Goal: Information Seeking & Learning: Learn about a topic

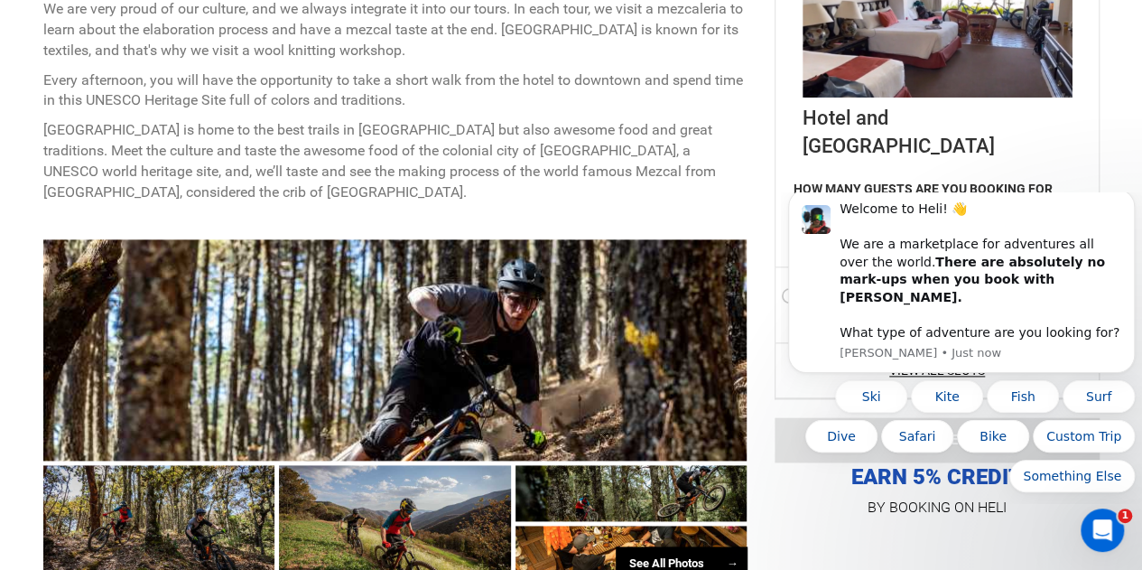
scroll to position [944, 0]
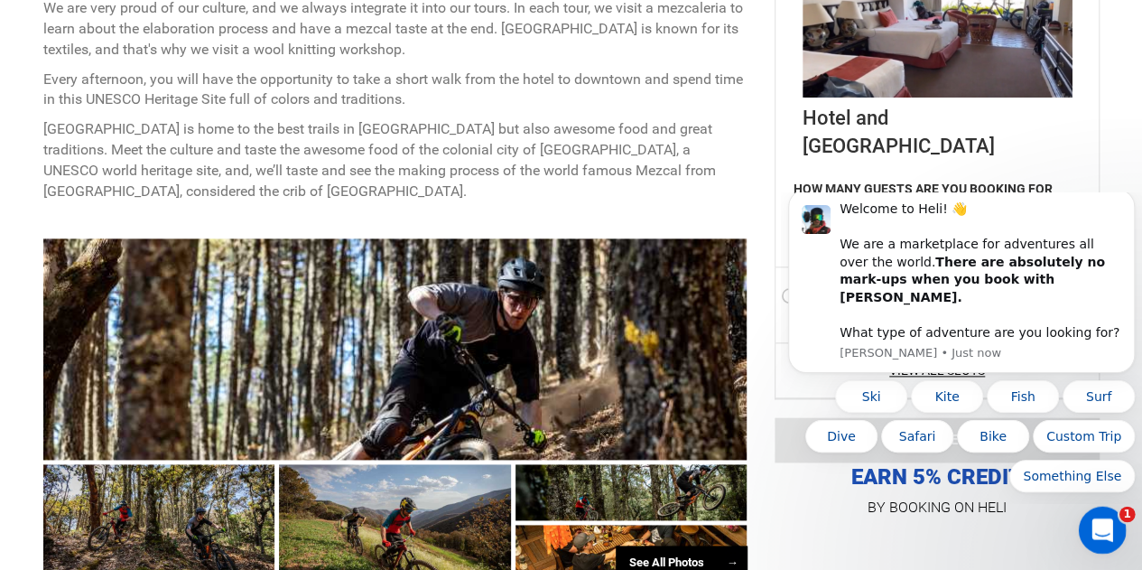
click at [1110, 516] on div "Open Intercom Messenger" at bounding box center [1100, 527] width 60 height 60
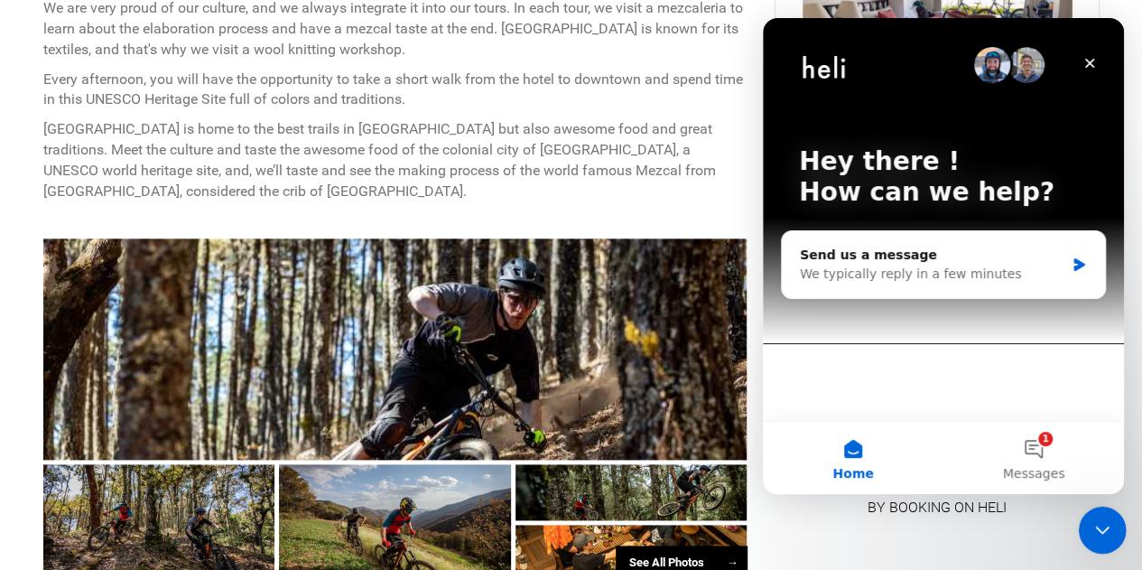
scroll to position [0, 0]
click at [1092, 539] on div "Close Intercom Messenger" at bounding box center [1099, 526] width 43 height 43
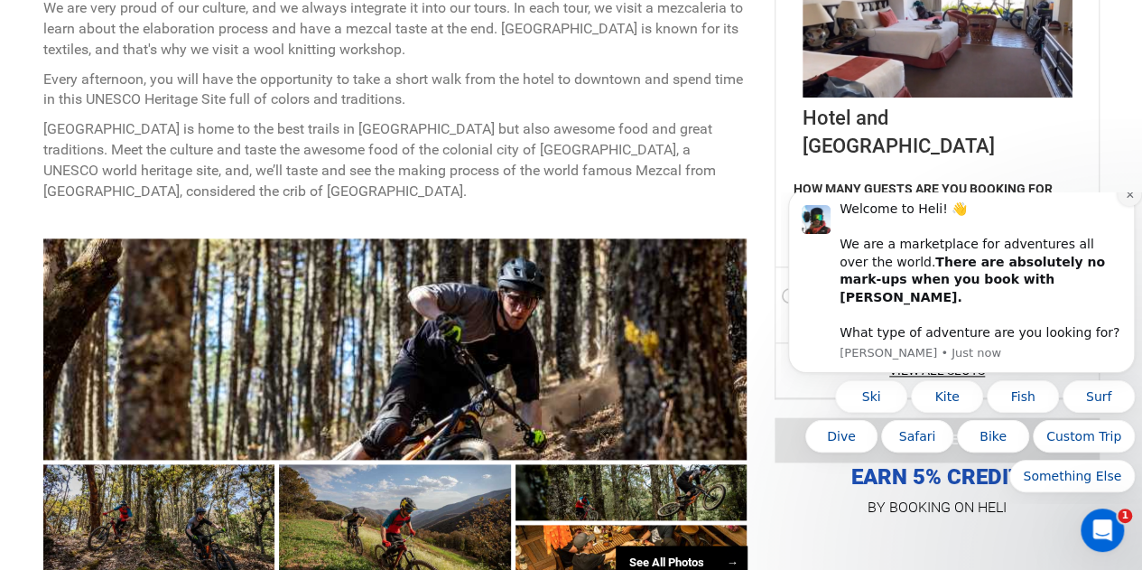
click at [1126, 199] on icon "Dismiss notification" at bounding box center [1130, 195] width 10 height 10
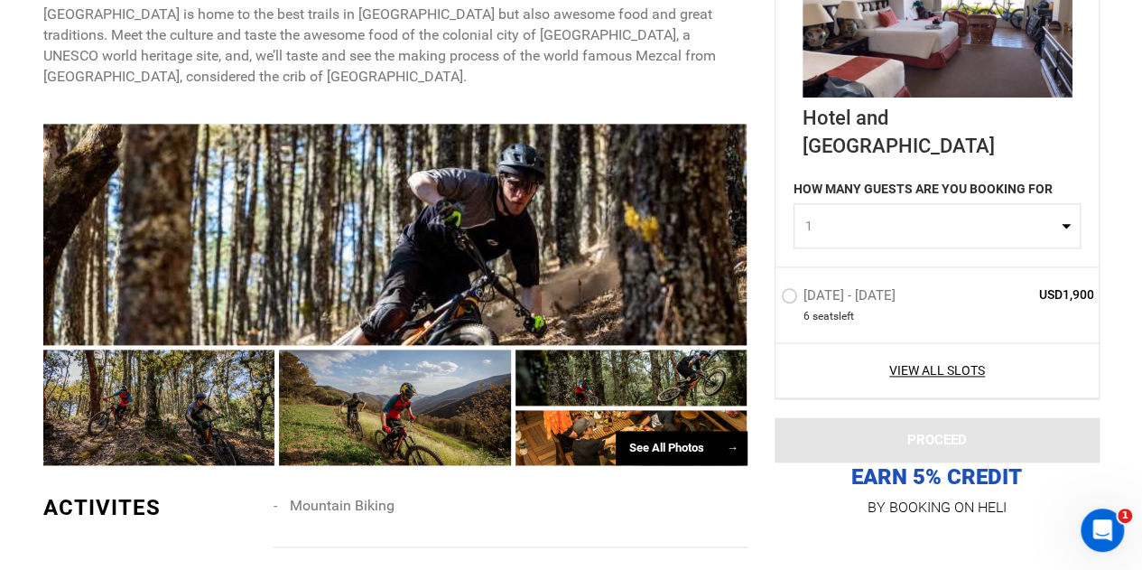
scroll to position [1061, 0]
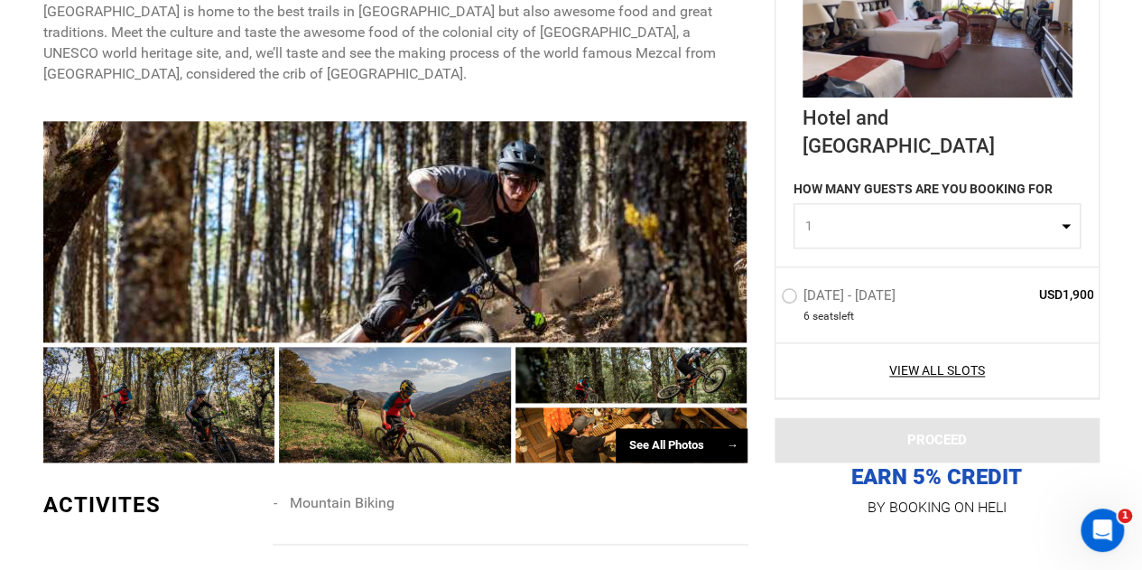
click at [705, 428] on div "See All Photos →" at bounding box center [682, 445] width 132 height 35
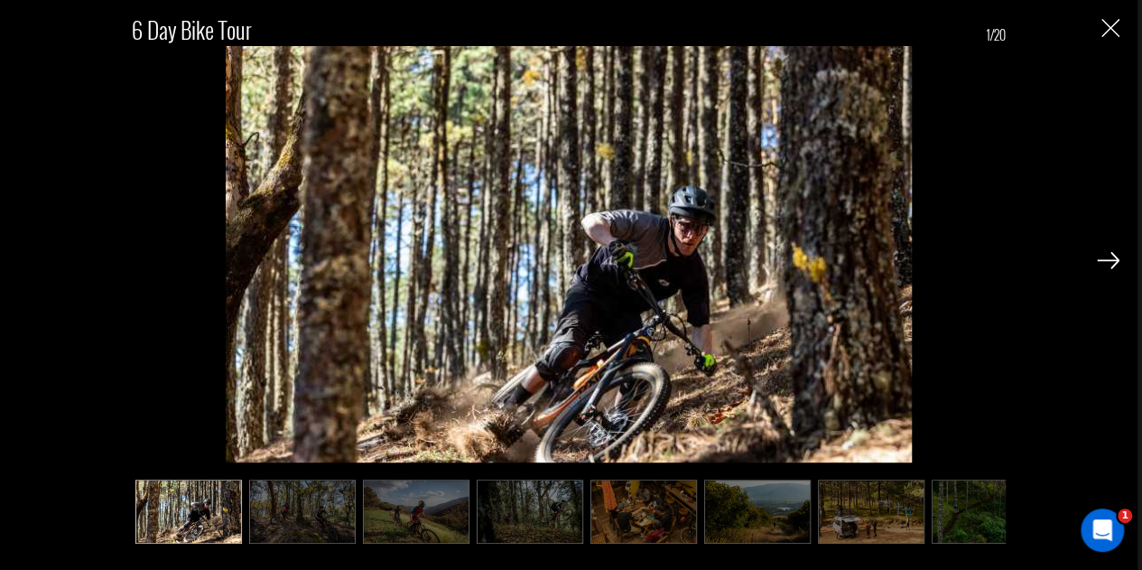
click at [1107, 259] on img at bounding box center [1108, 260] width 23 height 16
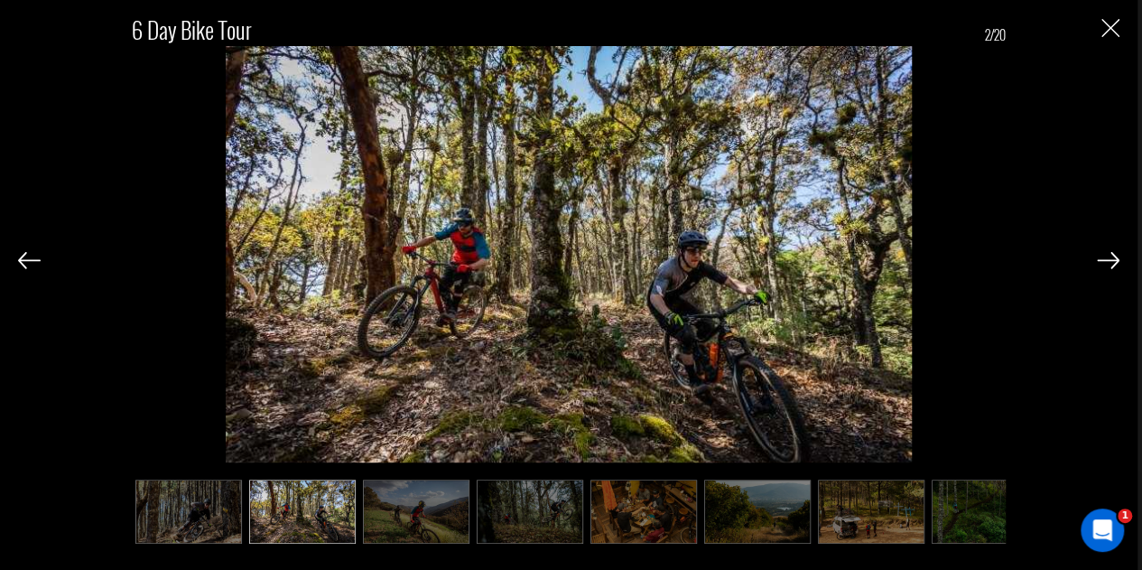
click at [1107, 259] on img at bounding box center [1108, 260] width 23 height 16
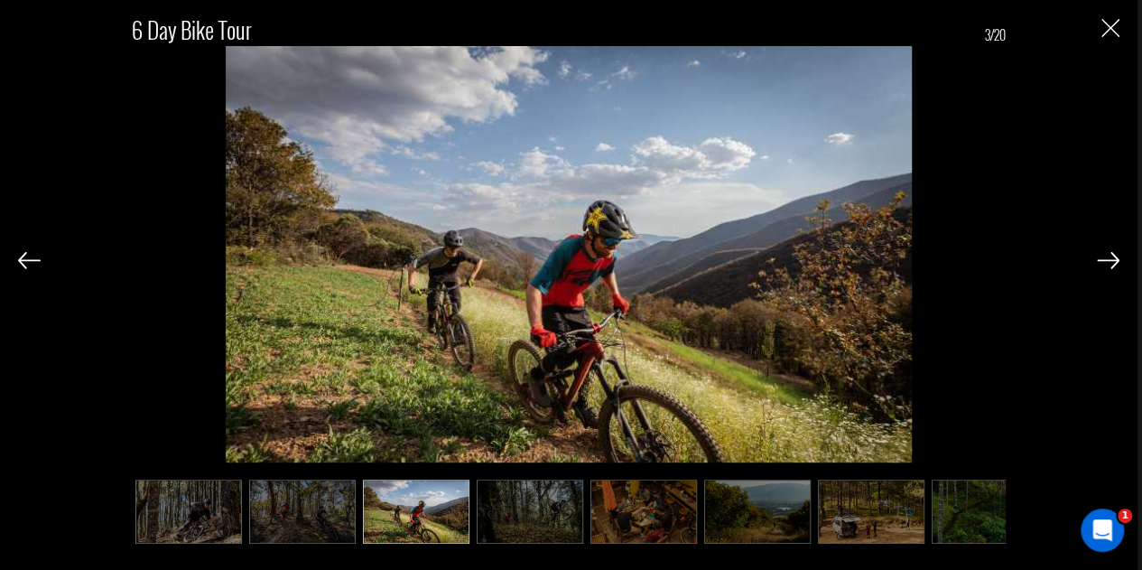
click at [1107, 259] on img at bounding box center [1108, 260] width 23 height 16
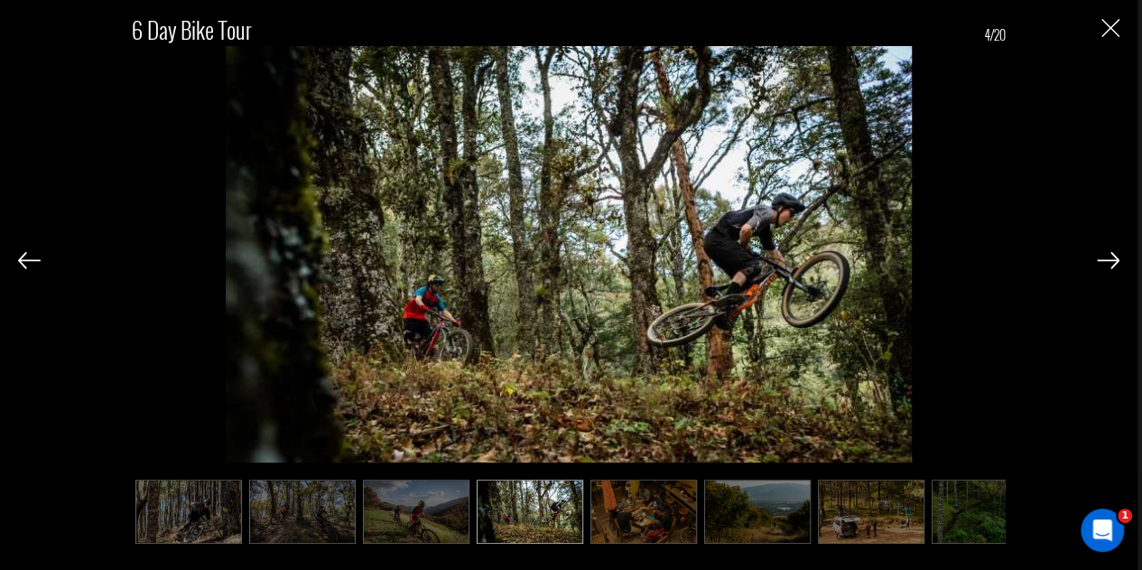
click at [1107, 259] on img at bounding box center [1108, 260] width 23 height 16
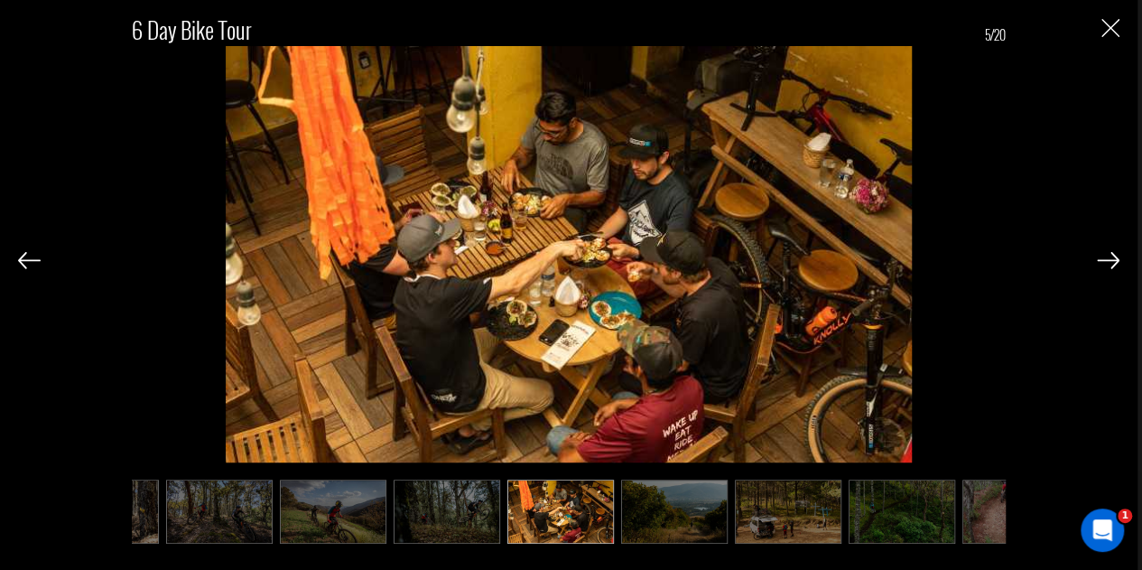
scroll to position [0, 90]
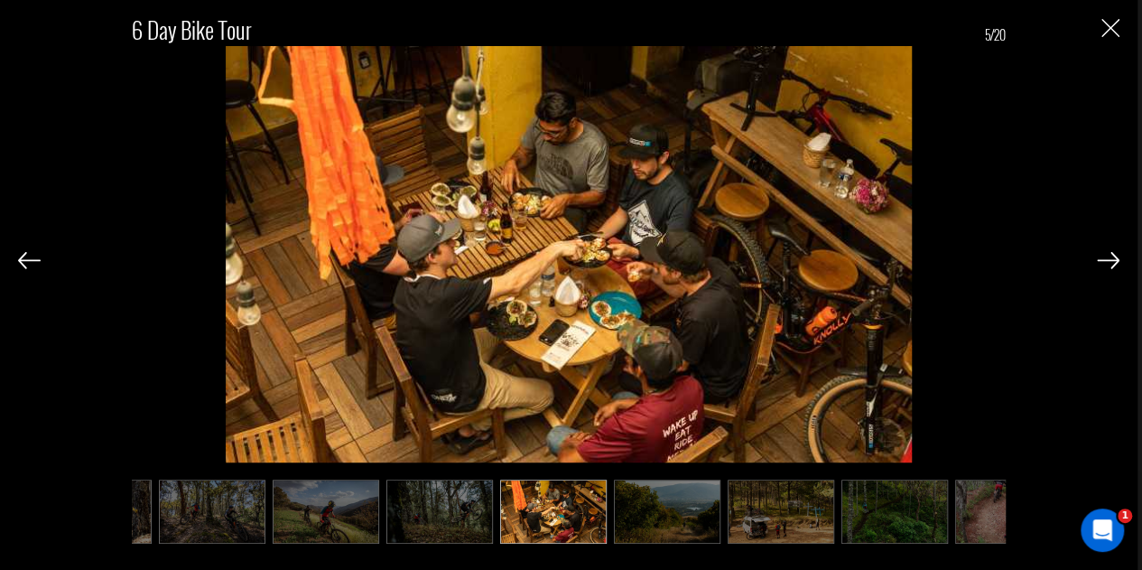
click at [1107, 259] on img at bounding box center [1108, 260] width 23 height 16
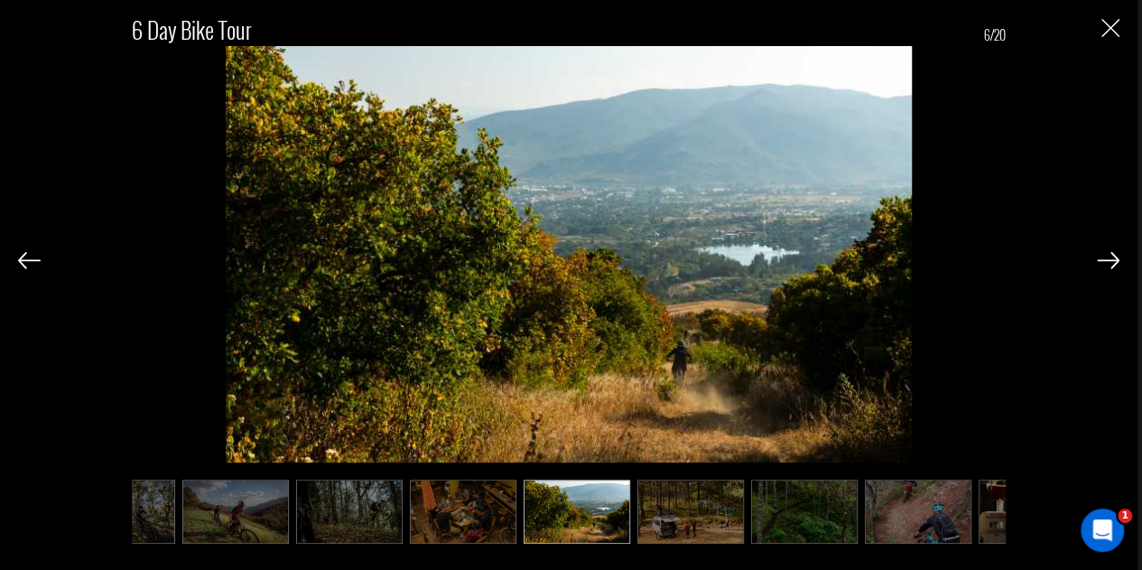
click at [1107, 259] on img at bounding box center [1108, 260] width 23 height 16
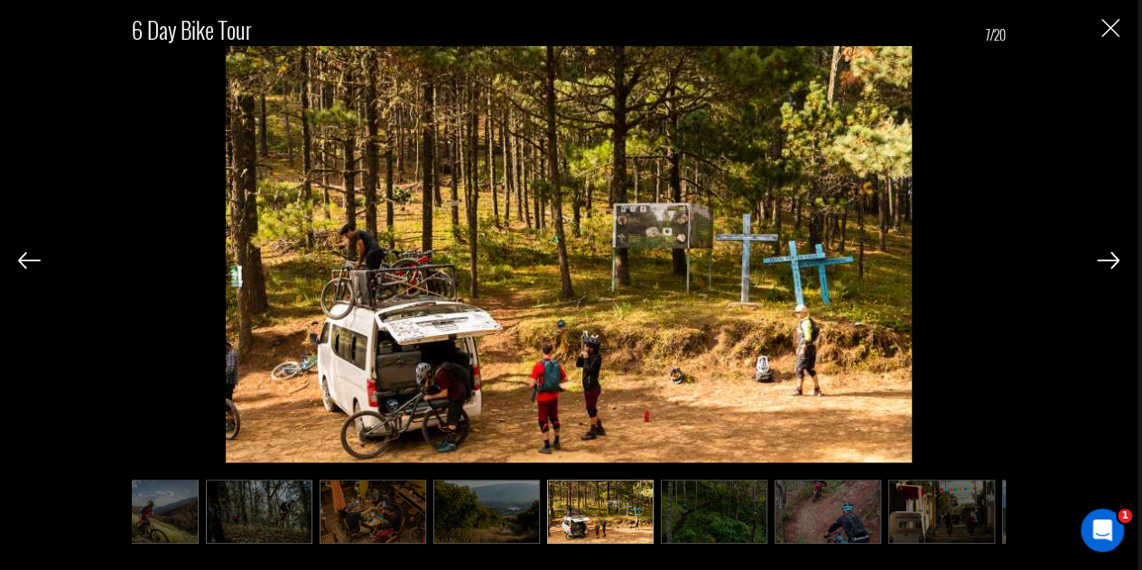
click at [1107, 259] on img at bounding box center [1108, 260] width 23 height 16
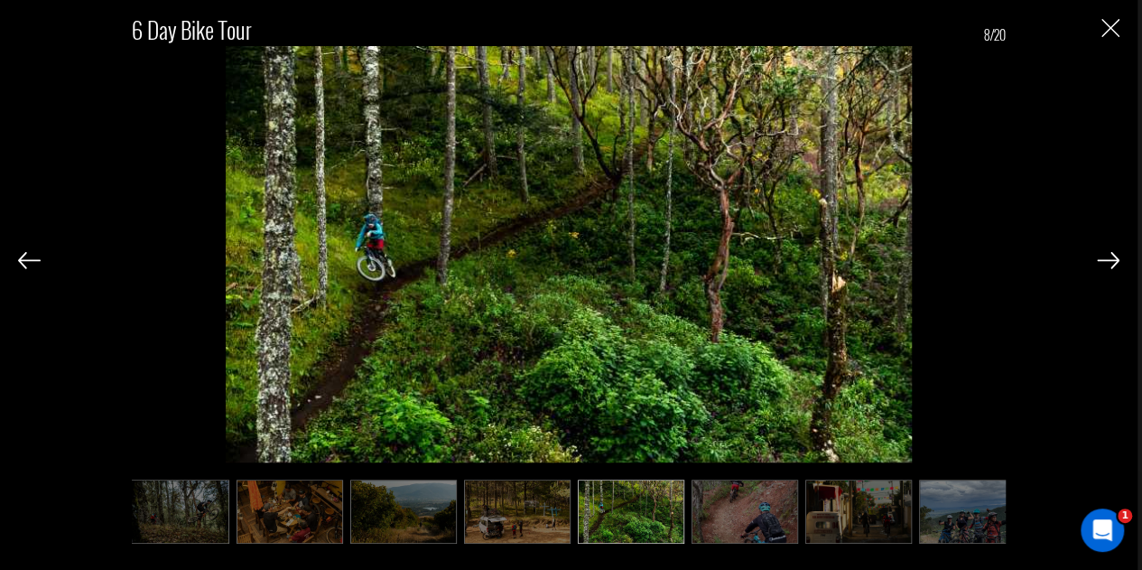
scroll to position [0, 361]
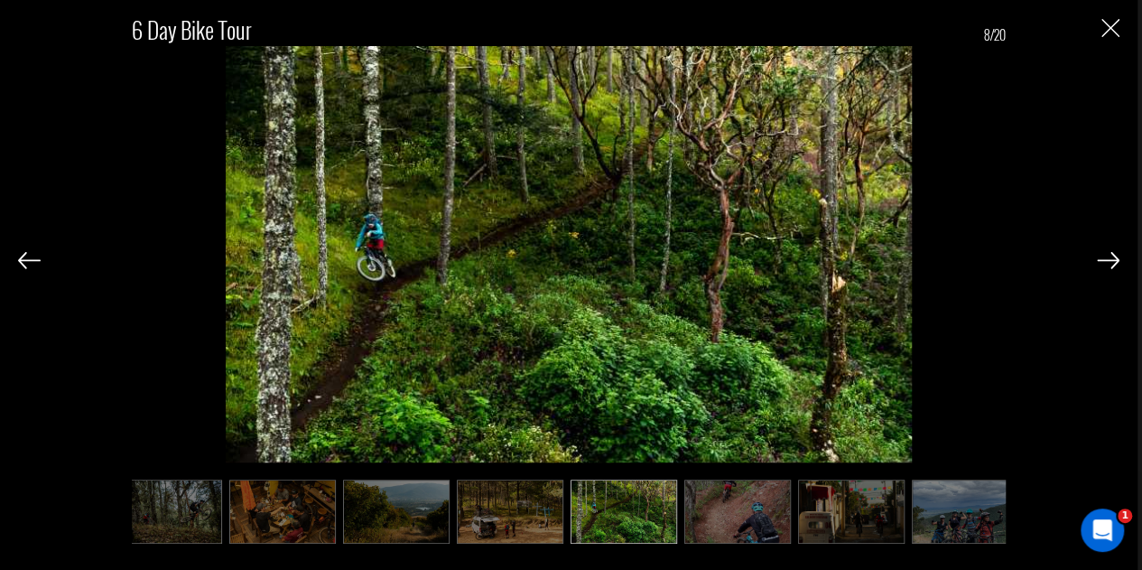
click at [1107, 261] on img at bounding box center [1108, 260] width 23 height 16
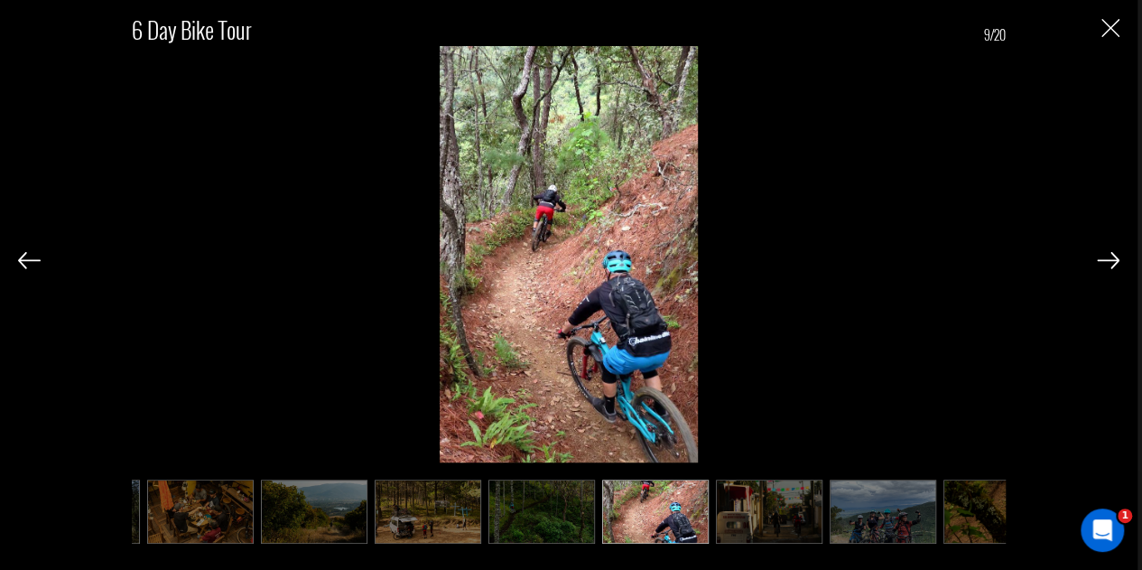
scroll to position [0, 451]
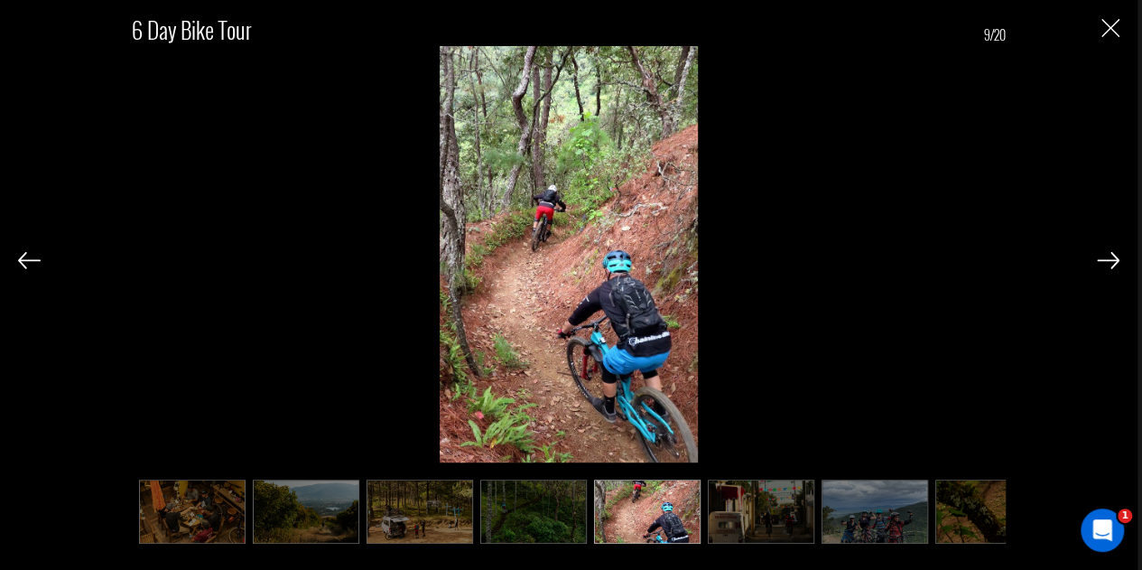
click at [1107, 261] on img at bounding box center [1108, 260] width 23 height 16
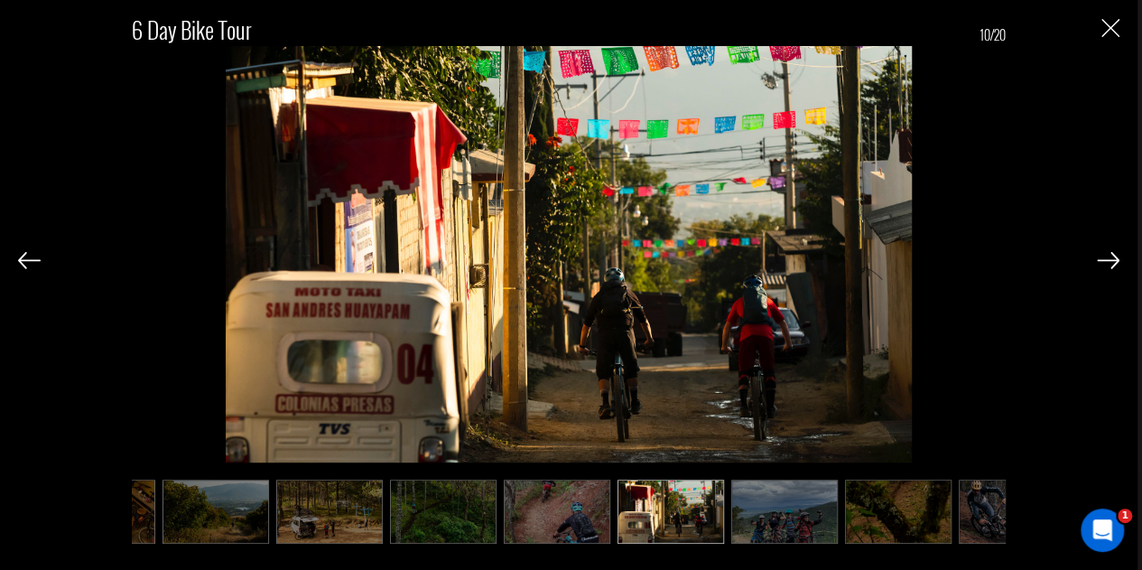
click at [1107, 261] on img at bounding box center [1108, 260] width 23 height 16
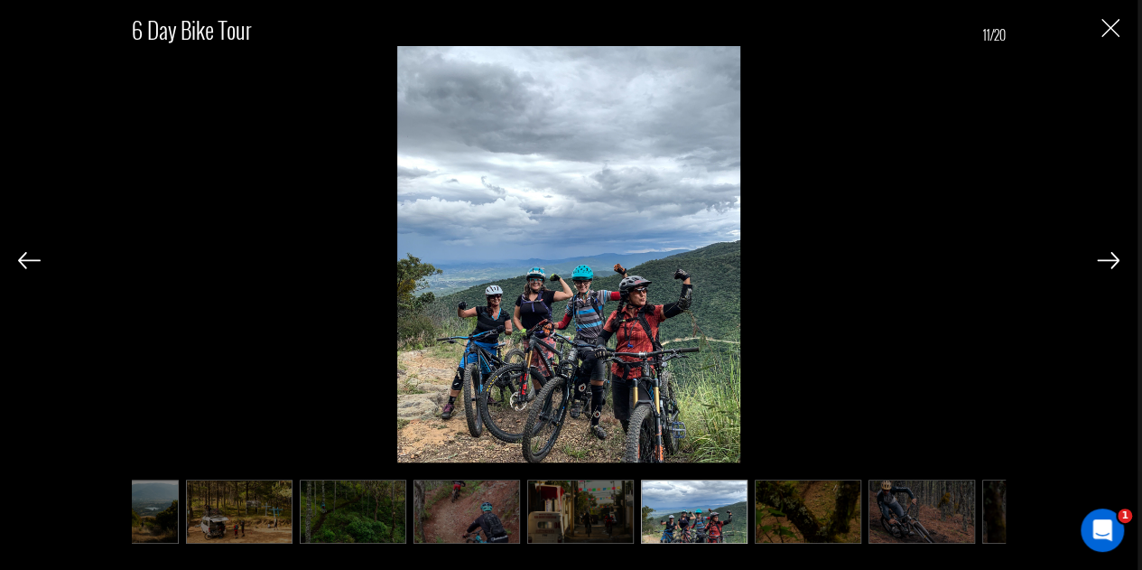
click at [1107, 261] on img at bounding box center [1108, 260] width 23 height 16
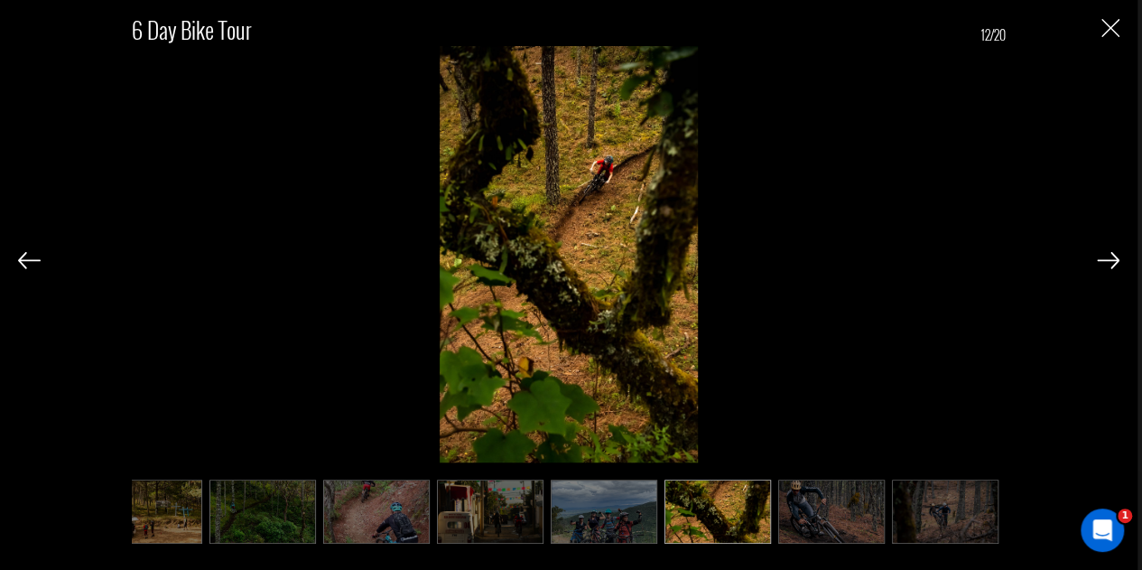
click at [1107, 261] on img at bounding box center [1108, 260] width 23 height 16
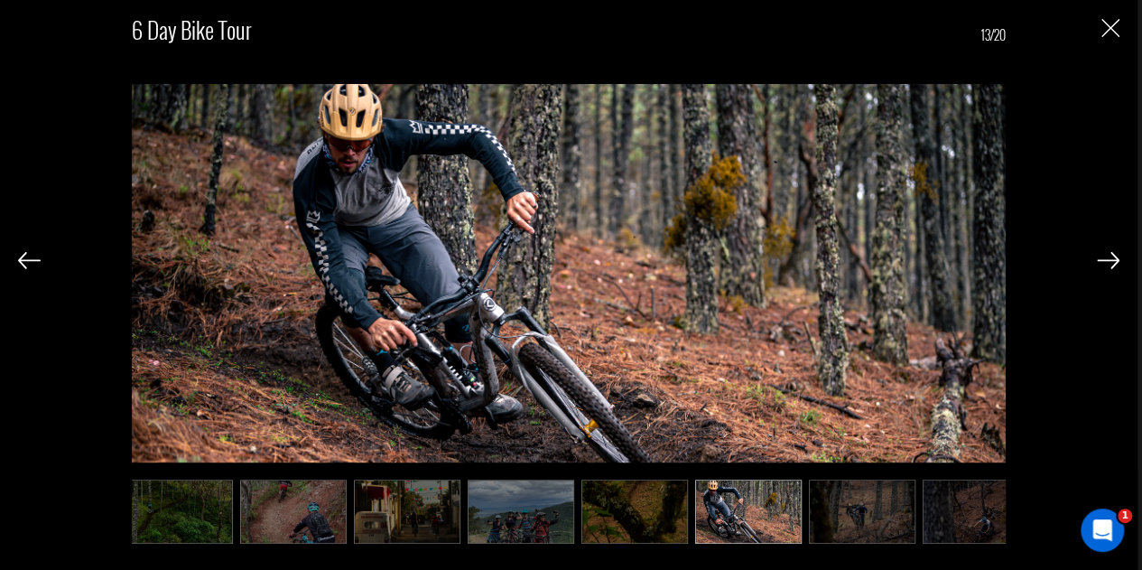
scroll to position [0, 812]
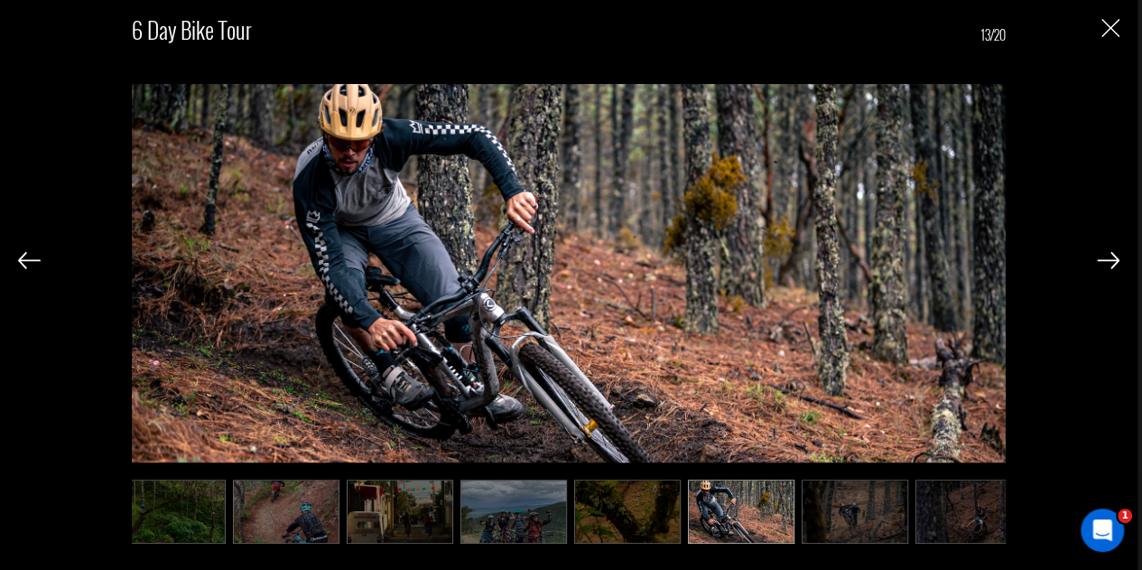
click at [1105, 261] on img at bounding box center [1108, 260] width 23 height 16
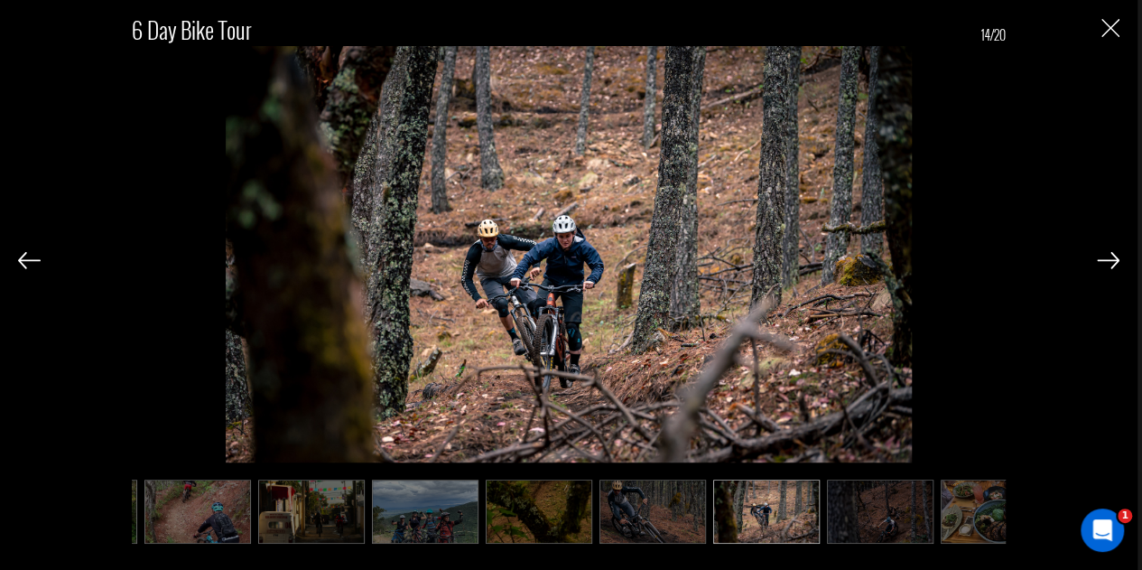
scroll to position [0, 903]
click at [1105, 261] on img at bounding box center [1108, 260] width 23 height 16
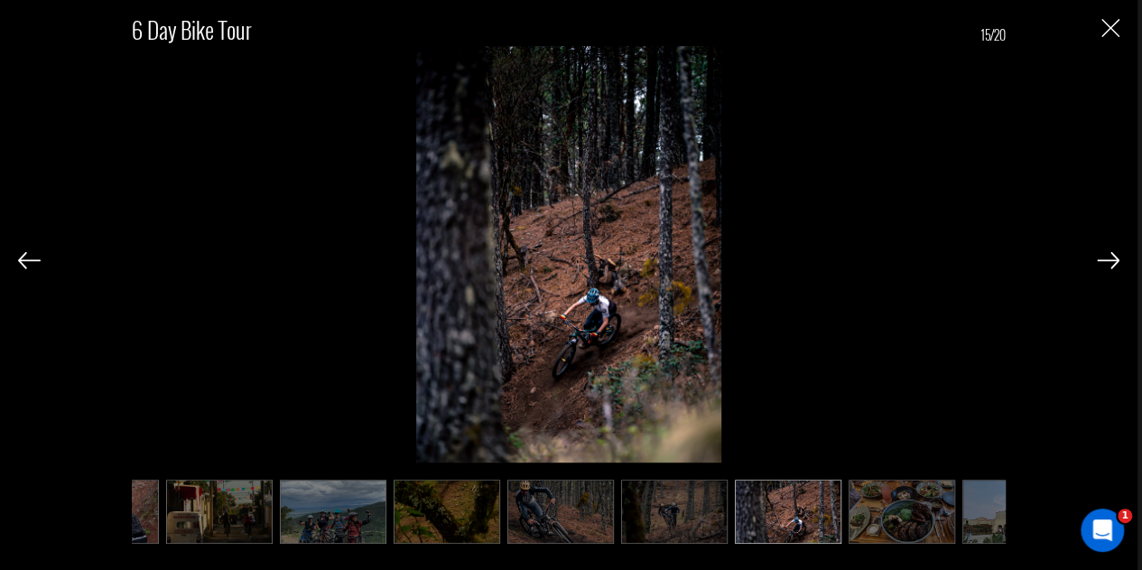
click at [1105, 261] on img at bounding box center [1108, 260] width 23 height 16
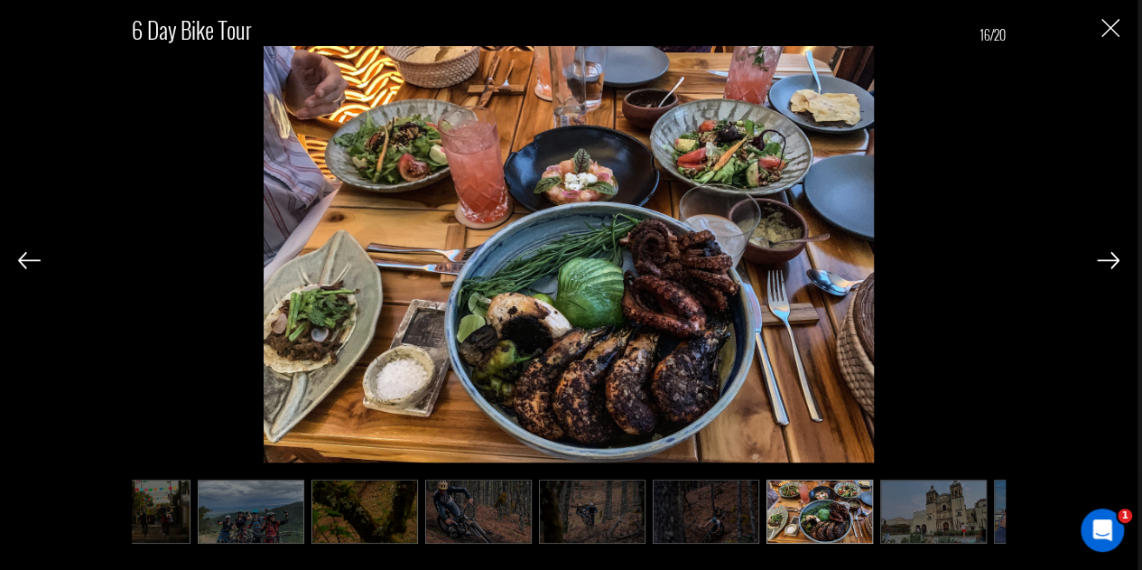
scroll to position [0, 1083]
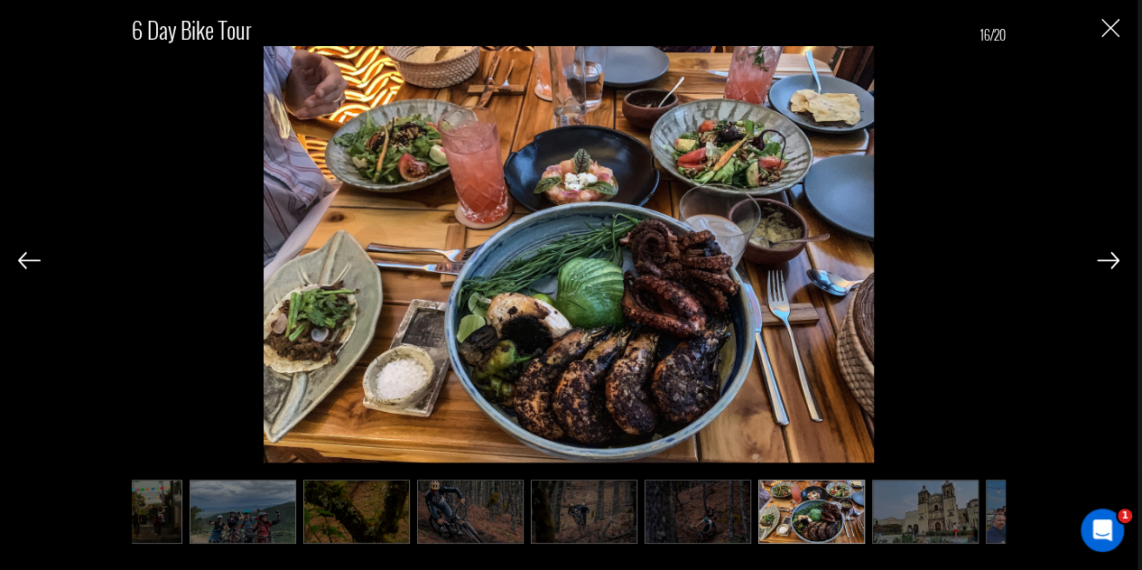
click at [1103, 259] on img at bounding box center [1108, 260] width 23 height 16
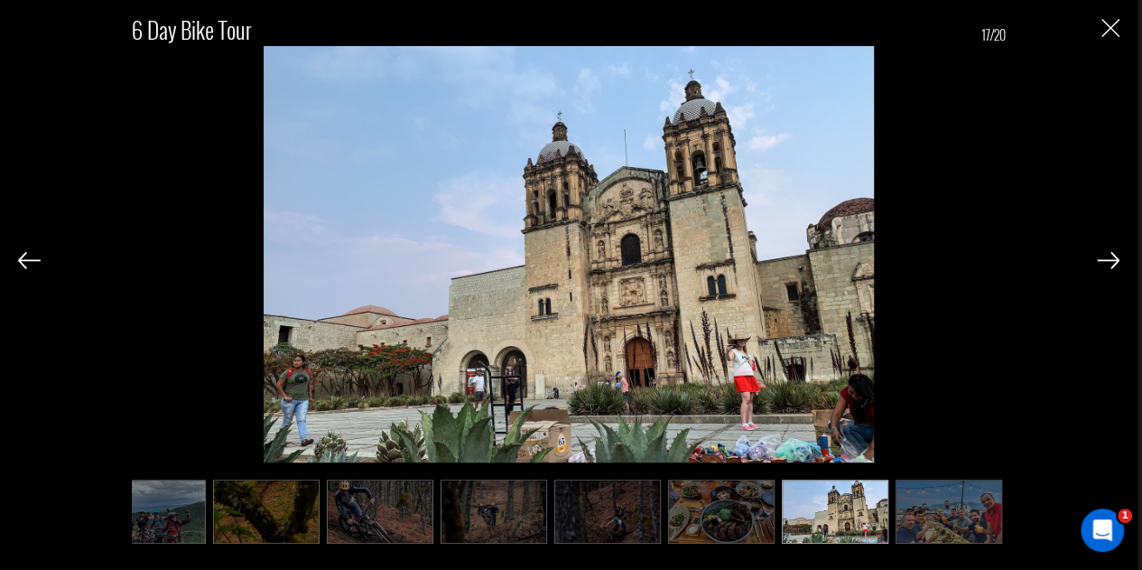
click at [1103, 259] on img at bounding box center [1108, 260] width 23 height 16
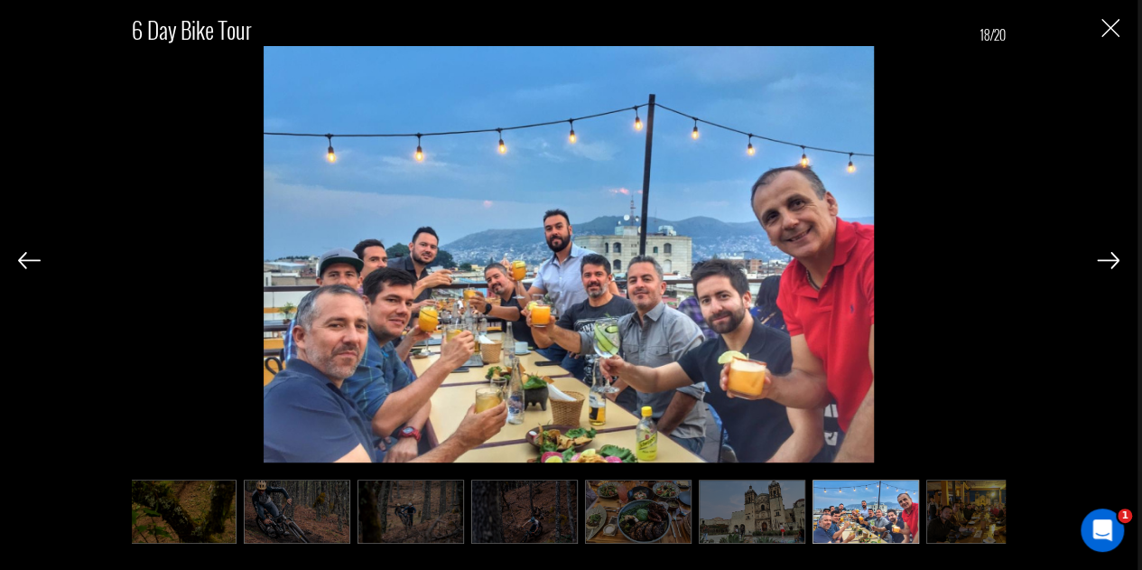
scroll to position [0, 1264]
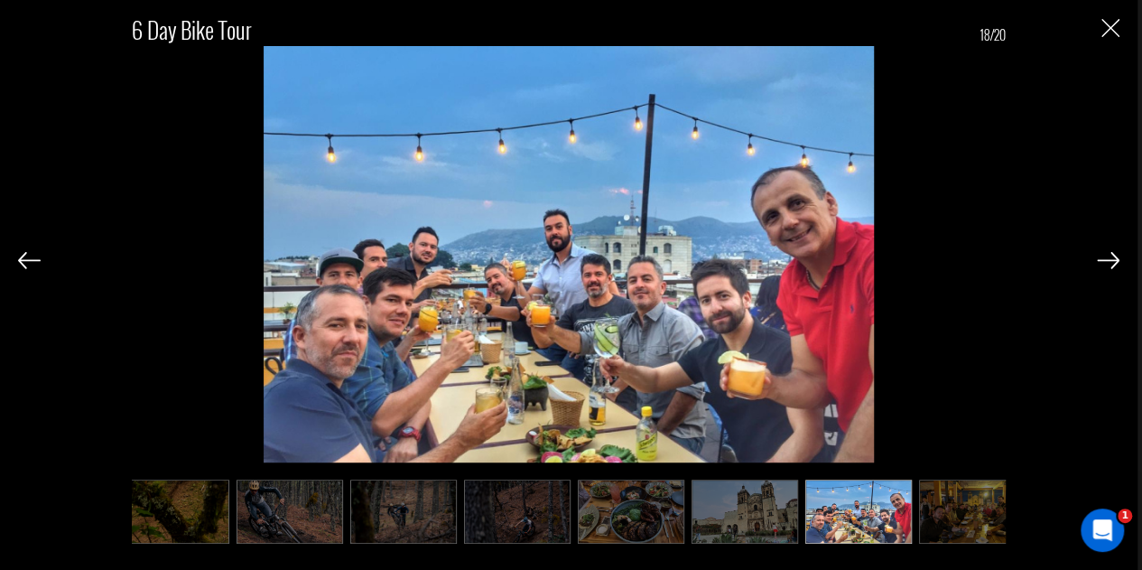
click at [1103, 259] on img at bounding box center [1108, 260] width 23 height 16
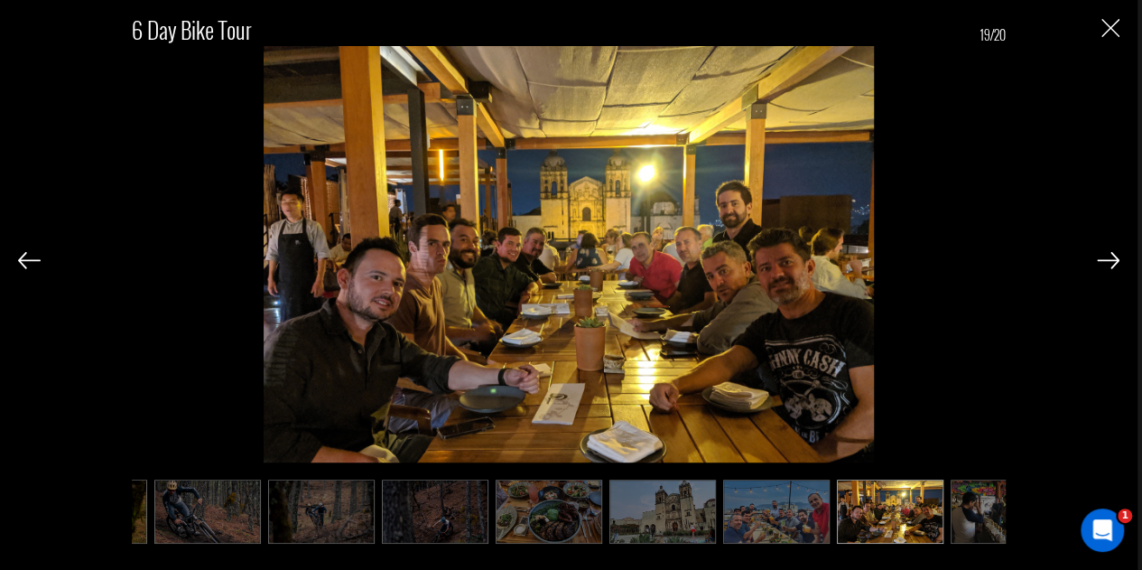
scroll to position [0, 1354]
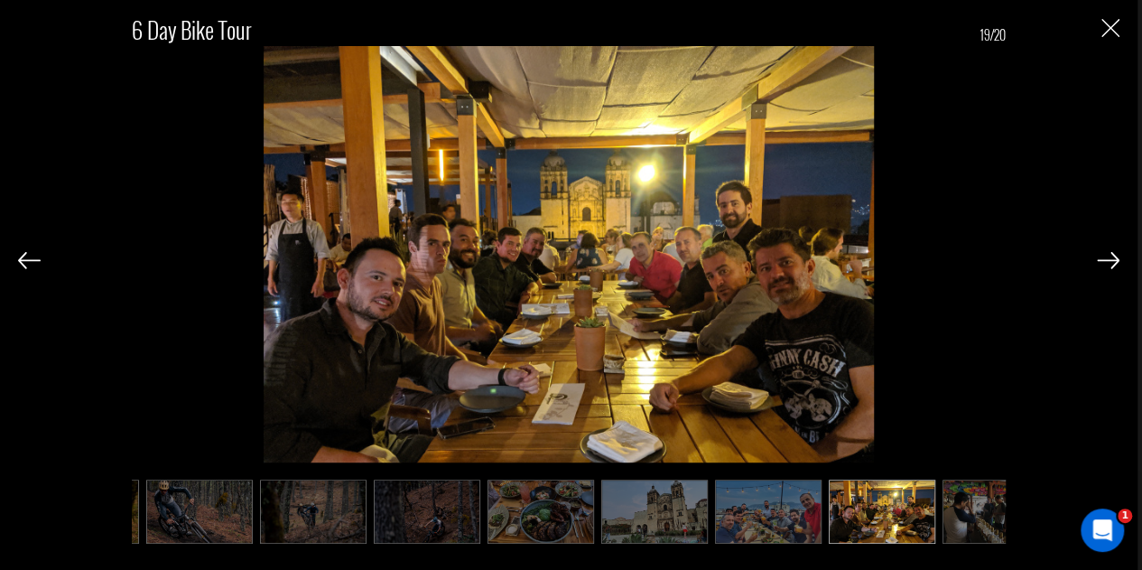
click at [1103, 259] on img at bounding box center [1108, 260] width 23 height 16
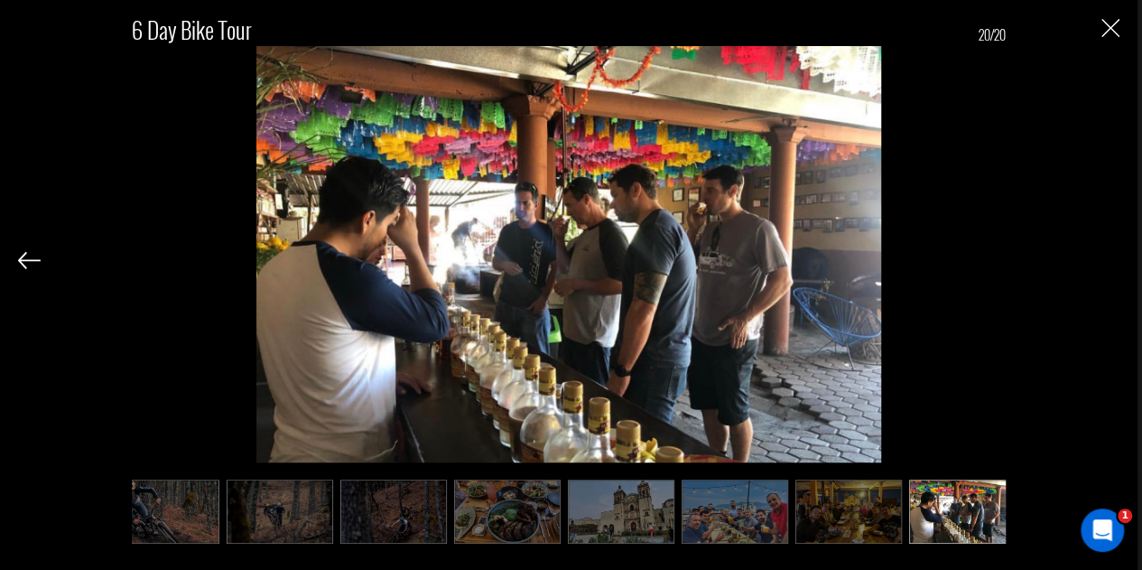
scroll to position [0, 1401]
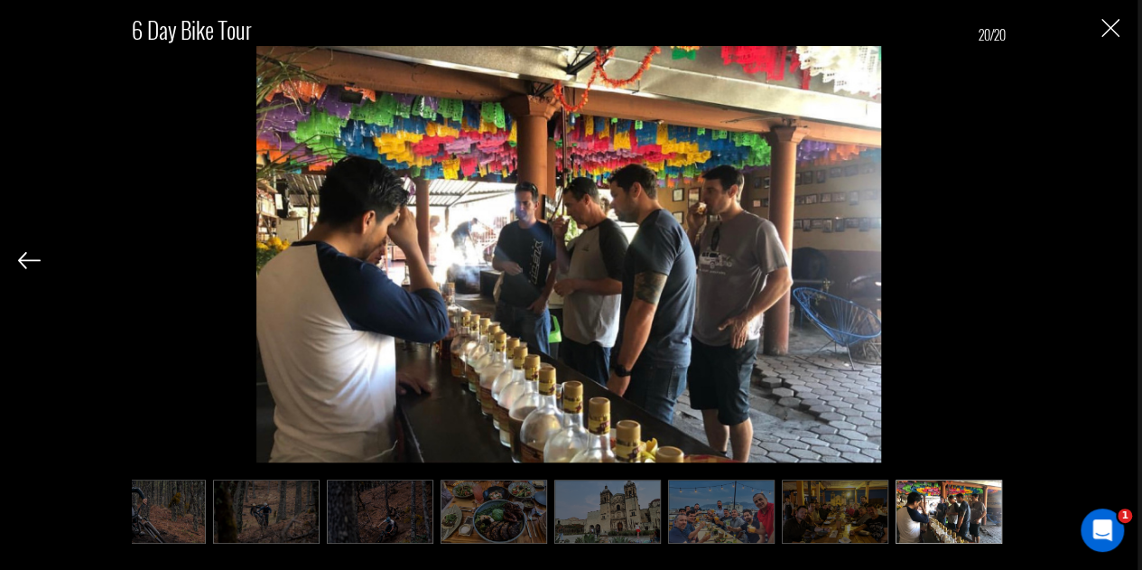
click at [1103, 28] on img "Close" at bounding box center [1110, 28] width 18 height 18
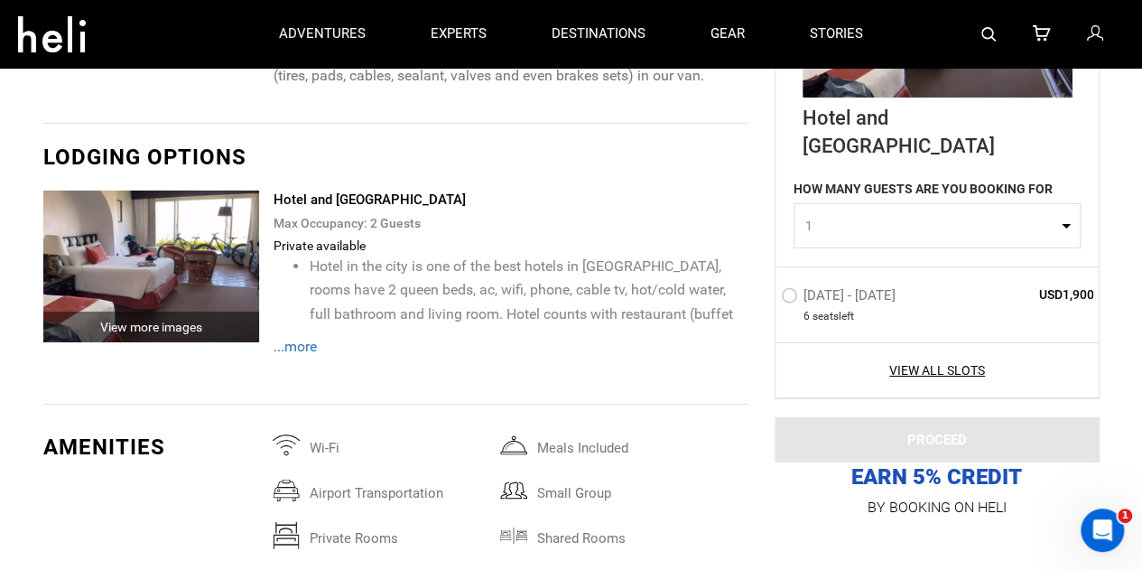
scroll to position [2859, 0]
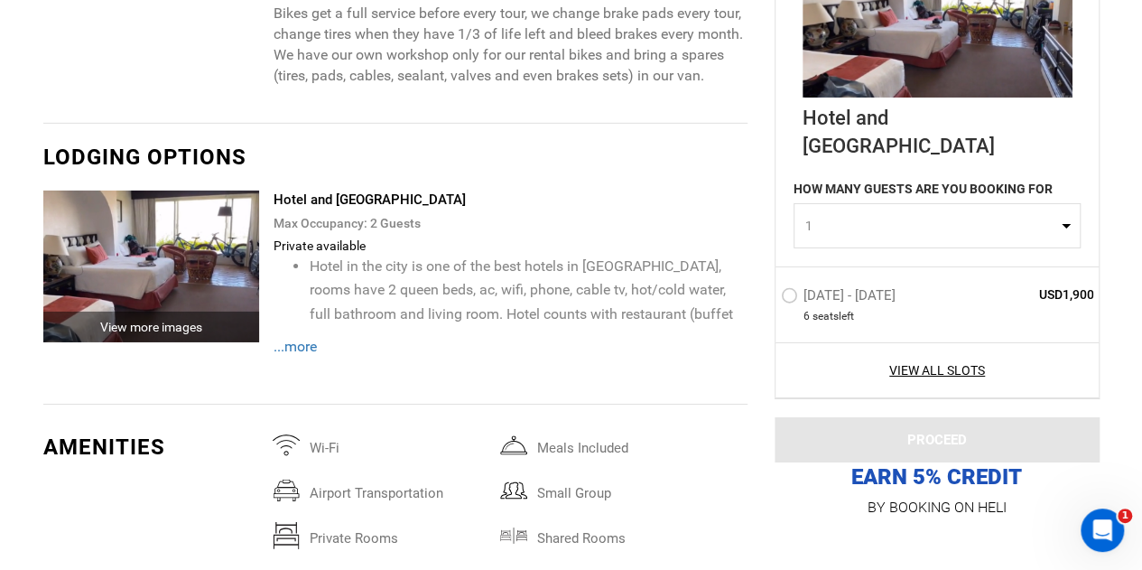
click at [314, 345] on span "...more" at bounding box center [294, 346] width 43 height 17
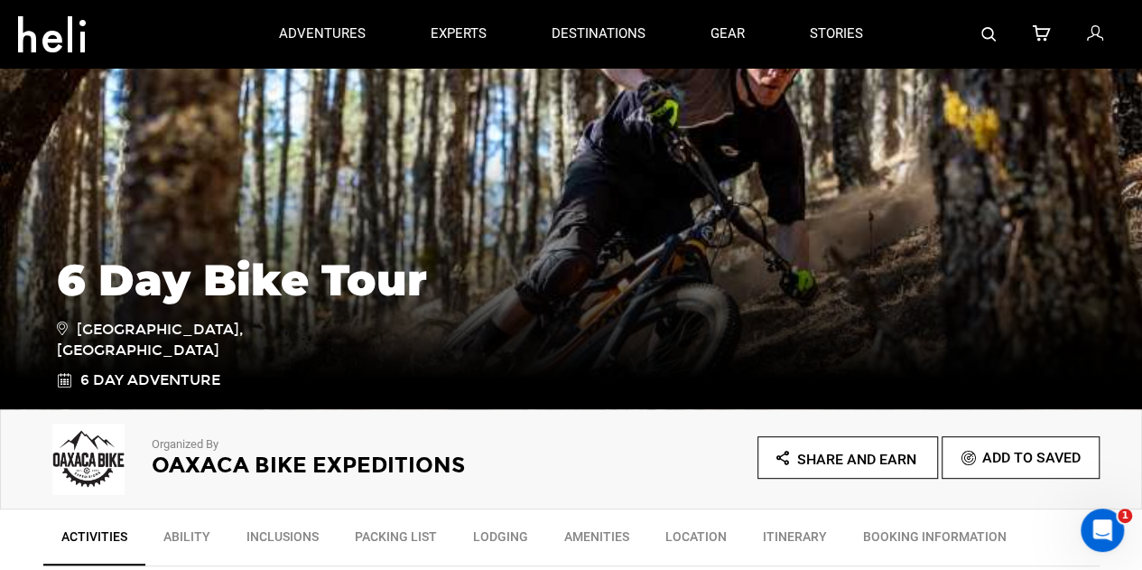
scroll to position [0, 0]
